Goal: Use online tool/utility: Utilize a website feature to perform a specific function

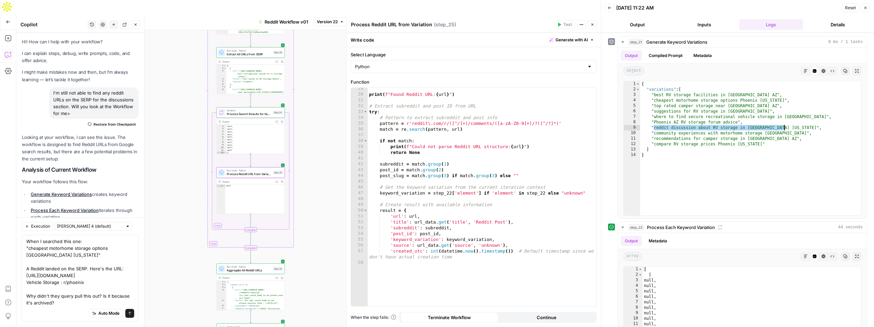
scroll to position [165, 0]
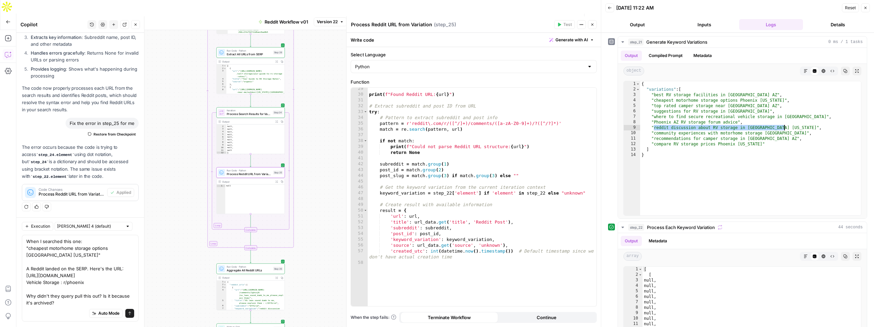
click at [559, 18] on span "Publish" at bounding box center [558, 21] width 15 height 7
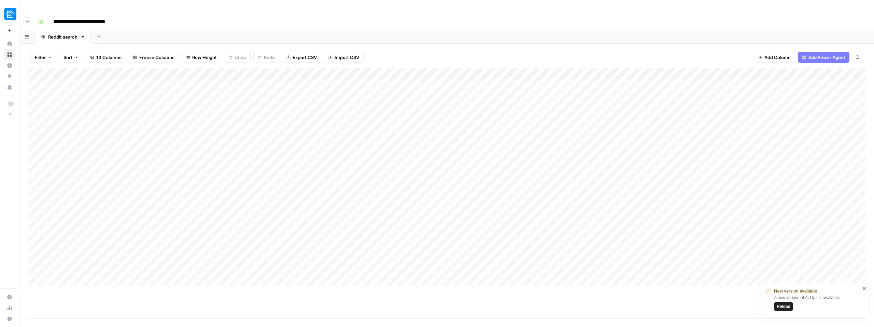
click at [102, 162] on div "Add Column" at bounding box center [447, 177] width 838 height 218
click at [783, 308] on span "Reload" at bounding box center [784, 307] width 14 height 6
click at [185, 160] on div "Add Column" at bounding box center [447, 177] width 838 height 218
click at [87, 165] on div "Add Column" at bounding box center [447, 177] width 838 height 218
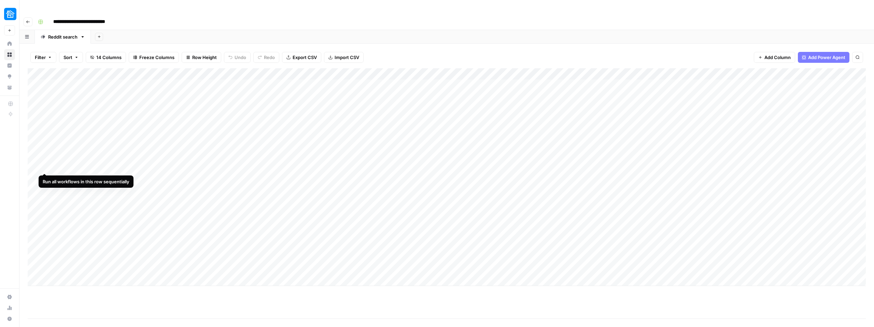
click at [44, 161] on div "Add Column" at bounding box center [447, 177] width 838 height 218
click at [238, 167] on div "Add Column" at bounding box center [447, 177] width 838 height 218
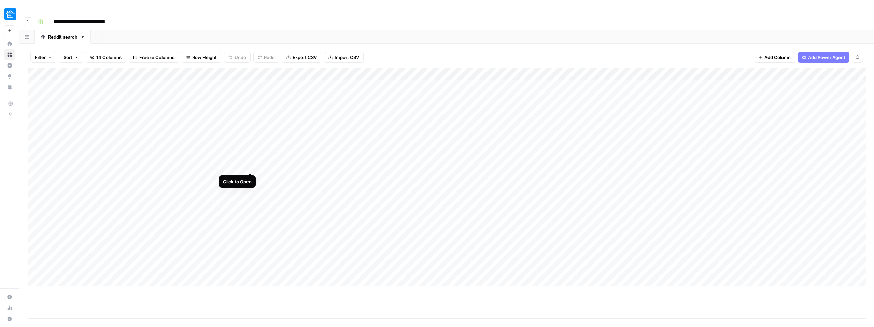
click at [249, 160] on div "Add Column" at bounding box center [447, 177] width 838 height 218
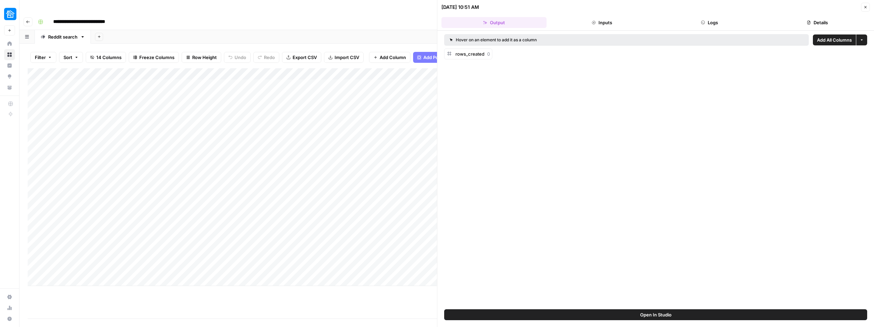
click at [715, 27] on button "Logs" at bounding box center [709, 22] width 105 height 11
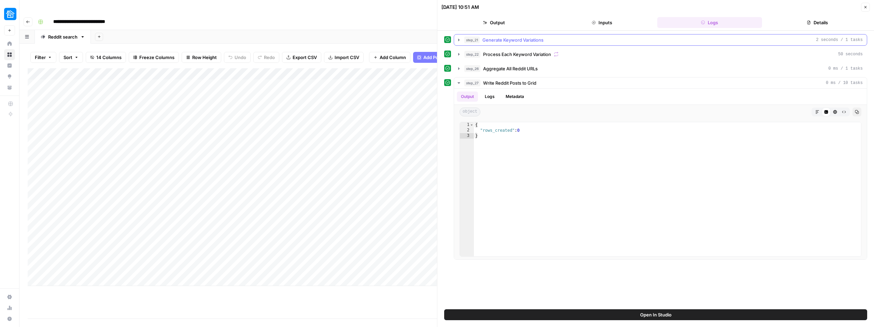
click at [498, 42] on span "Generate Keyword Variations" at bounding box center [512, 40] width 61 height 7
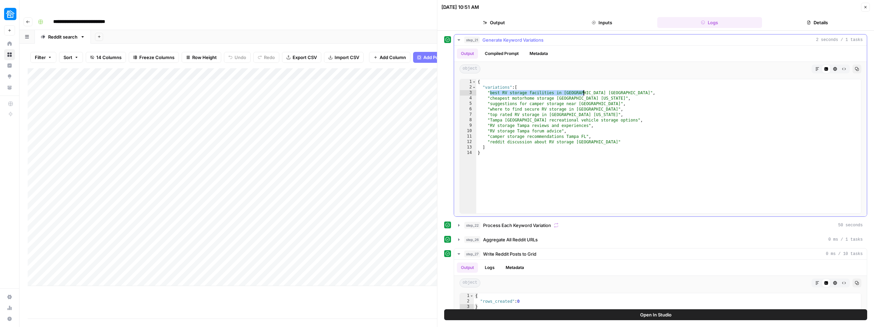
drag, startPoint x: 491, startPoint y: 94, endPoint x: 583, endPoint y: 94, distance: 92.2
click at [583, 94] on div "{ "variations" : [ "best RV storage facilities in Tampa FL" , "cheapest motorho…" at bounding box center [668, 151] width 385 height 145
drag, startPoint x: 490, startPoint y: 99, endPoint x: 589, endPoint y: 97, distance: 98.7
click at [589, 97] on div "{ "variations" : [ "best RV storage facilities in Tampa FL" , "cheapest motorho…" at bounding box center [668, 151] width 385 height 145
type textarea "**********"
